Goal: Task Accomplishment & Management: Manage account settings

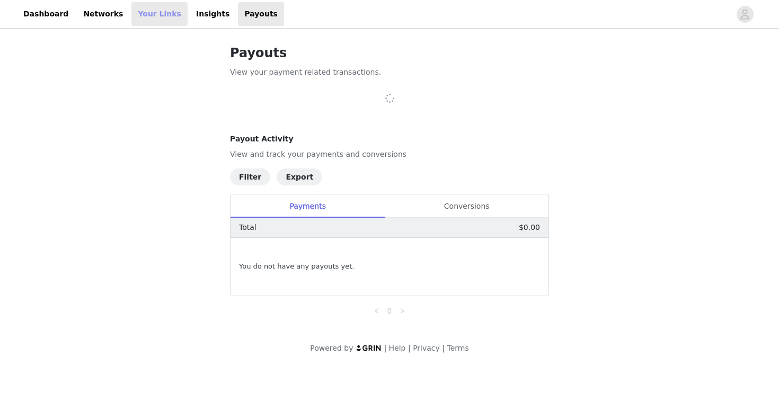
click at [156, 13] on link "Your Links" at bounding box center [159, 14] width 56 height 24
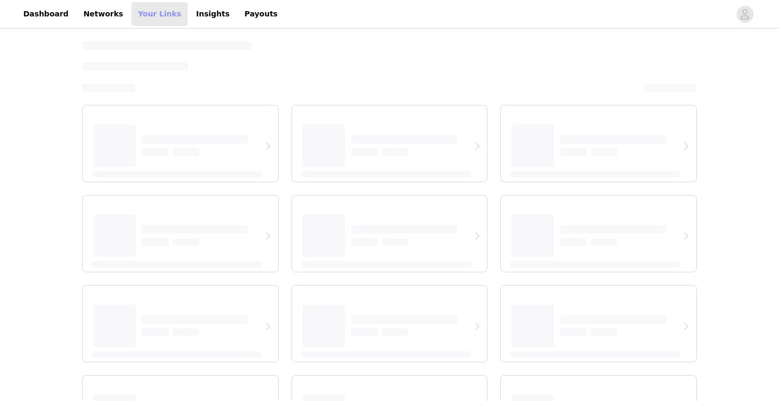
select select "12"
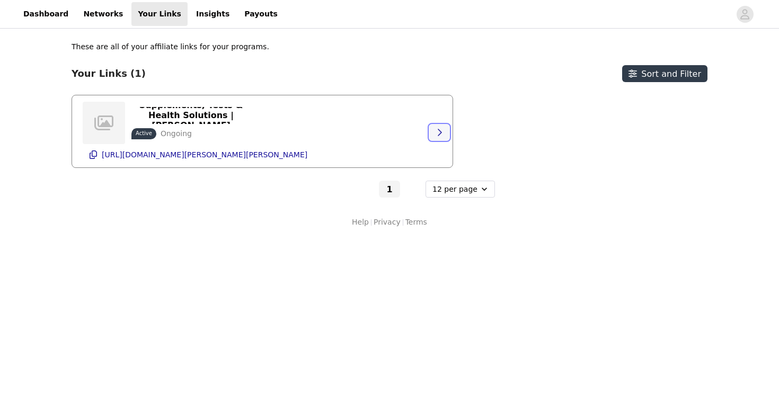
click at [439, 130] on icon "button" at bounding box center [440, 132] width 4 height 7
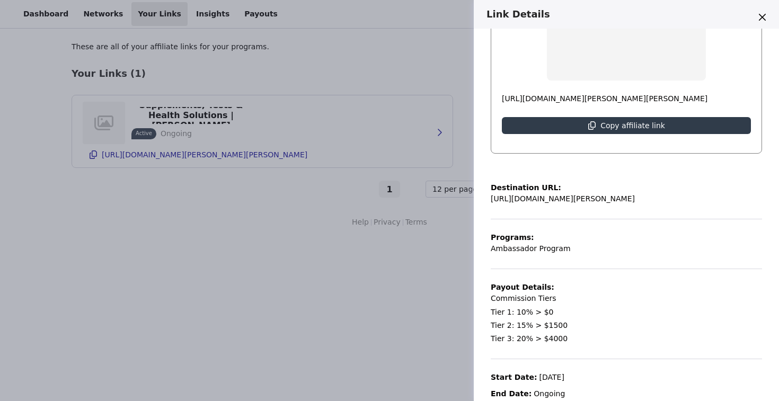
scroll to position [209, 0]
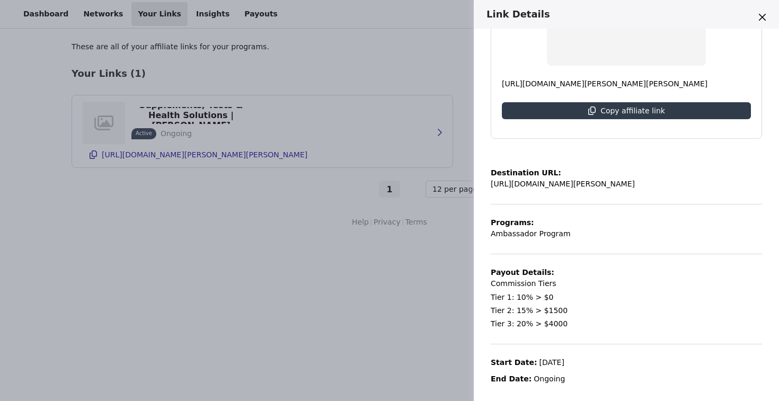
click at [430, 299] on div "Link Details Supplements, Tests & Health Solutions | [PERSON_NAME] Active Ongoi…" at bounding box center [389, 200] width 779 height 401
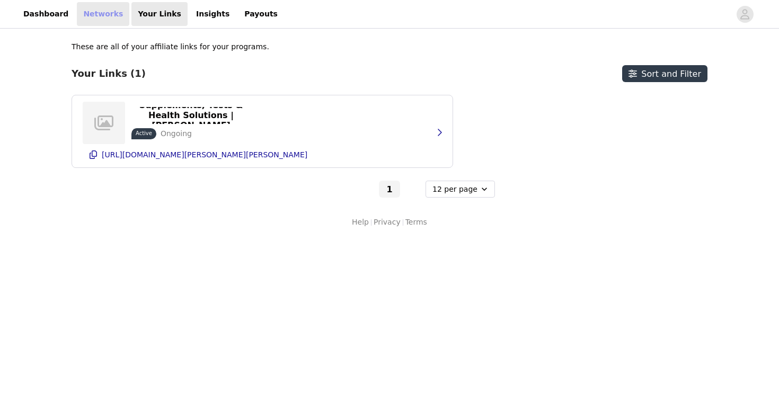
click at [105, 15] on link "Networks" at bounding box center [103, 14] width 52 height 24
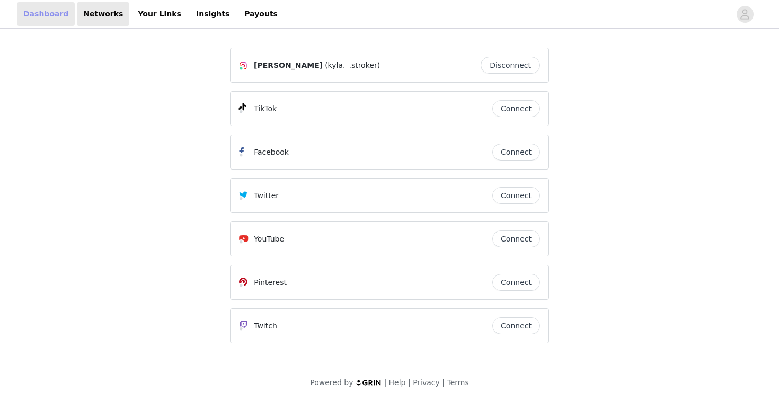
click at [39, 18] on link "Dashboard" at bounding box center [46, 14] width 58 height 24
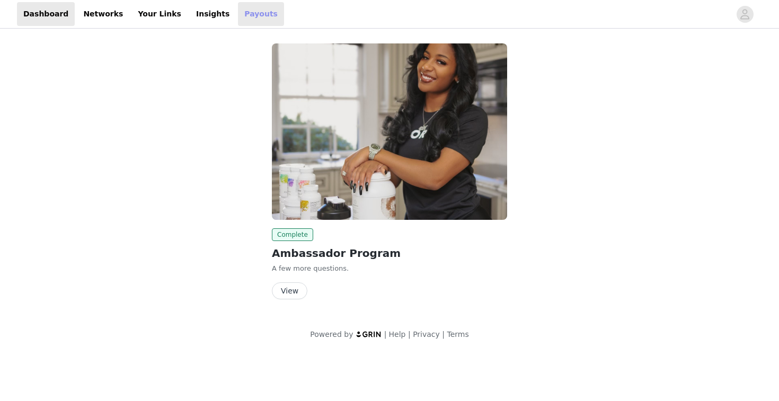
click at [238, 13] on link "Payouts" at bounding box center [261, 14] width 46 height 24
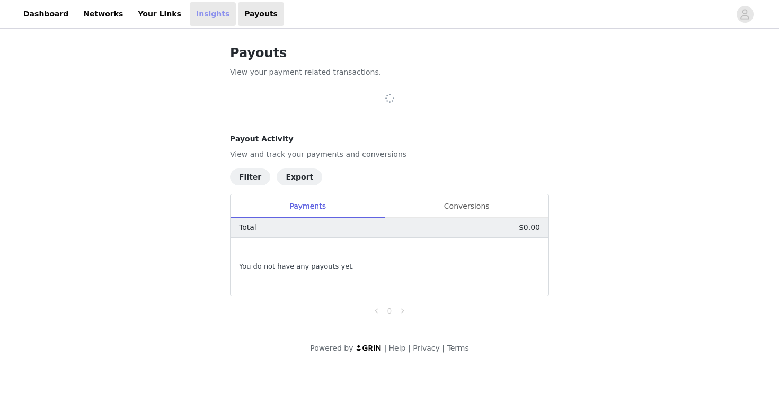
click at [190, 13] on link "Insights" at bounding box center [213, 14] width 46 height 24
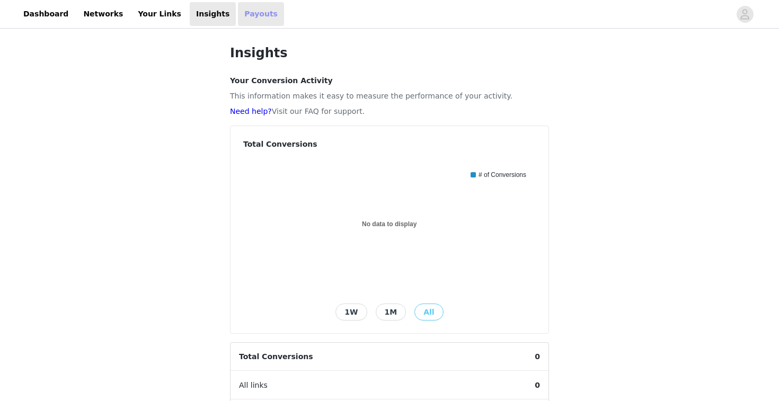
click at [238, 15] on link "Payouts" at bounding box center [261, 14] width 46 height 24
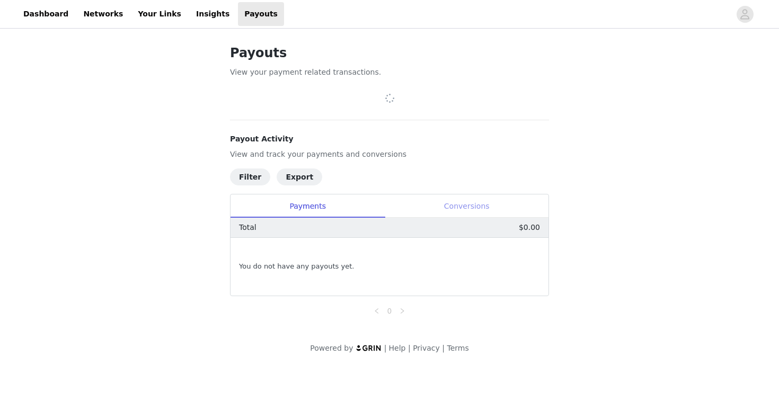
click at [421, 211] on div "Conversions" at bounding box center [467, 207] width 164 height 24
click at [346, 207] on div "Payments" at bounding box center [308, 207] width 154 height 24
click at [404, 308] on icon "icon: right" at bounding box center [402, 311] width 6 height 6
click at [740, 9] on icon "avatar" at bounding box center [745, 14] width 10 height 17
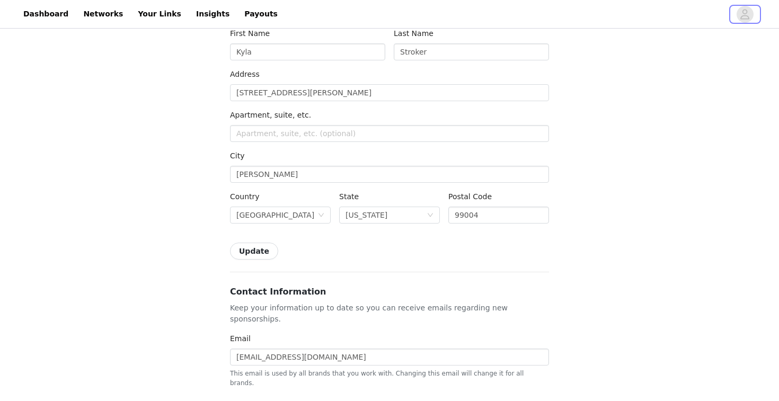
scroll to position [143, 0]
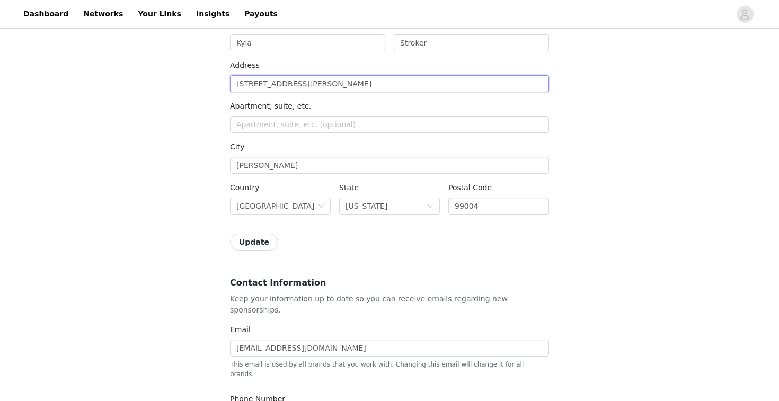
click at [246, 81] on input "[STREET_ADDRESS][PERSON_NAME]" at bounding box center [389, 83] width 319 height 17
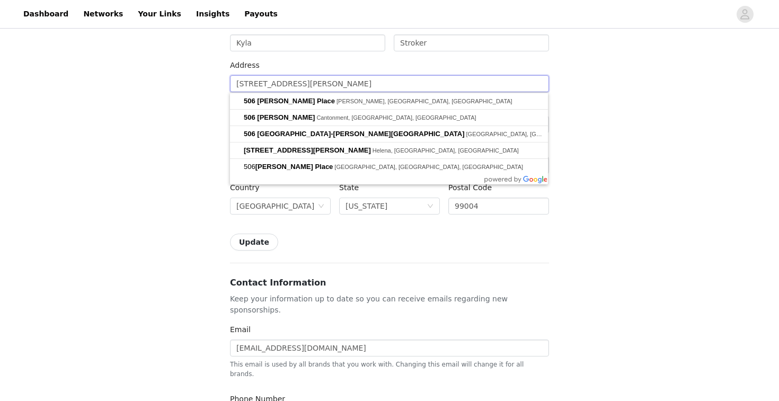
type input "[STREET_ADDRESS][PERSON_NAME]"
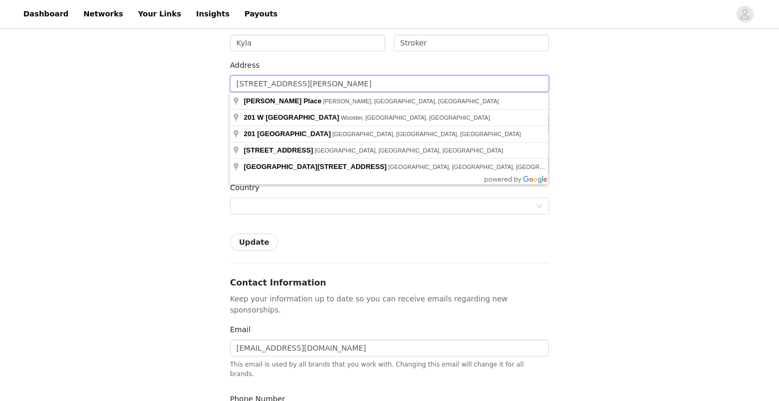
click at [271, 84] on input "[STREET_ADDRESS][PERSON_NAME]" at bounding box center [389, 83] width 319 height 17
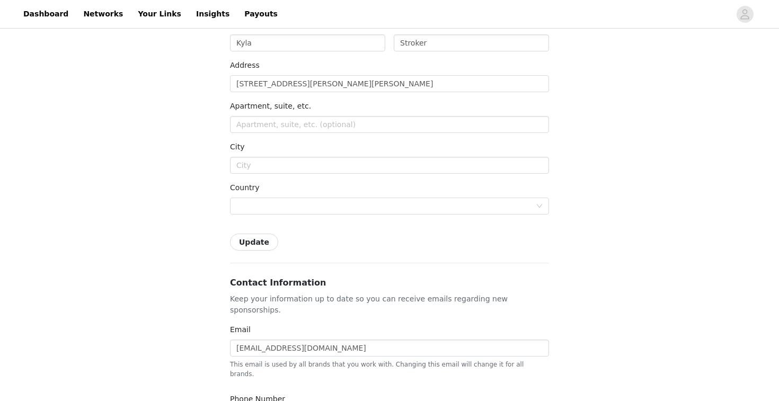
type input "[STREET_ADDRESS][PERSON_NAME]"
type input "[PERSON_NAME]"
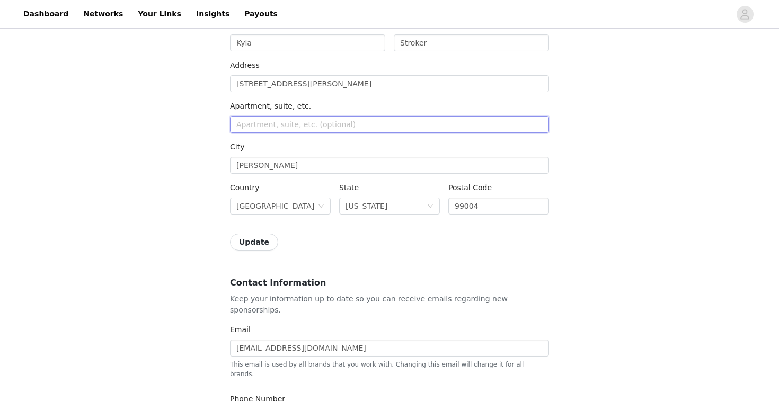
click at [275, 126] on input "text" at bounding box center [389, 124] width 319 height 17
type input "134"
click at [630, 138] on div "Back Settings Shipping Info Make sure your address is up to date so you can rec…" at bounding box center [389, 382] width 779 height 989
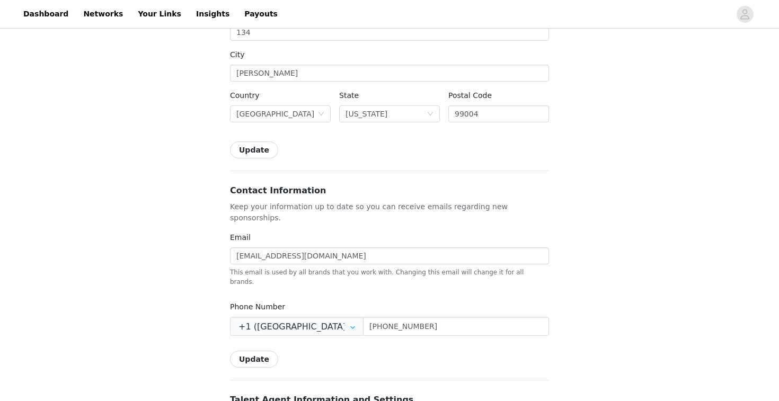
scroll to position [242, 0]
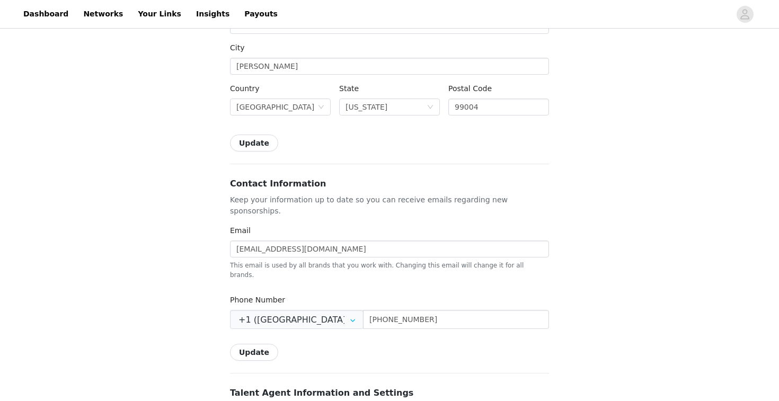
click at [259, 140] on button "Update" at bounding box center [254, 143] width 48 height 17
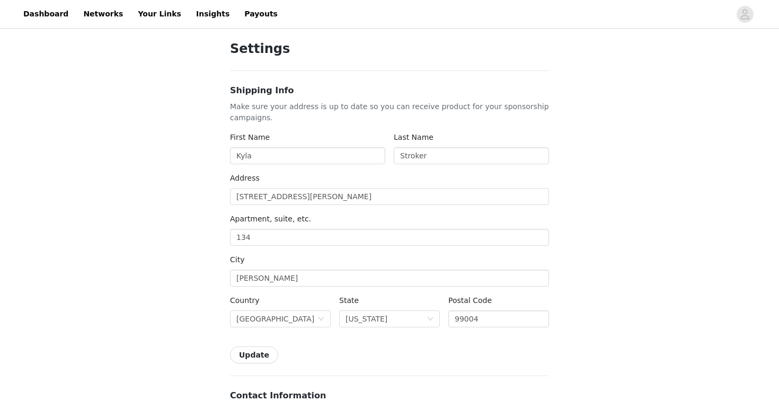
scroll to position [0, 0]
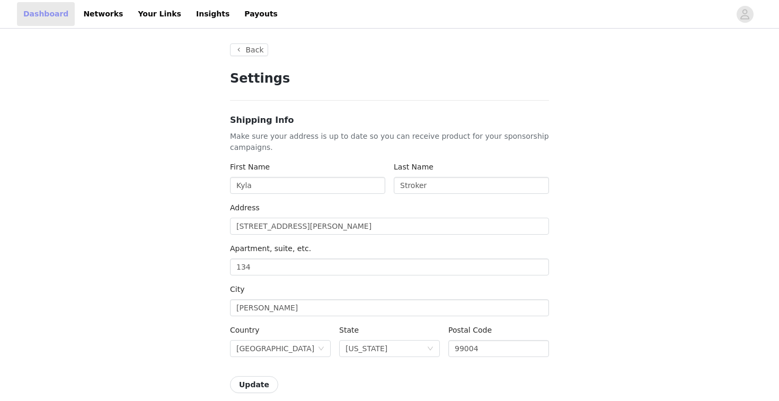
click at [61, 9] on link "Dashboard" at bounding box center [46, 14] width 58 height 24
